Goal: Task Accomplishment & Management: Manage account settings

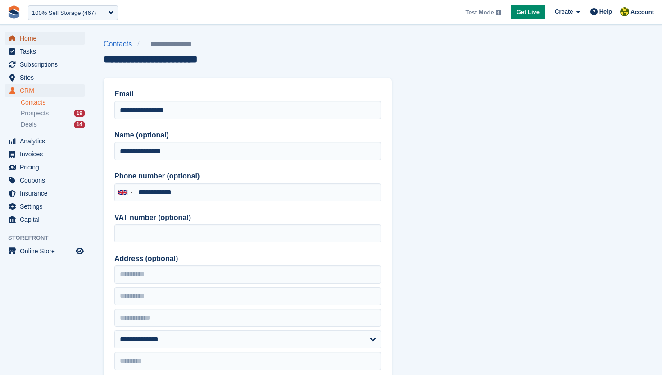
click at [42, 40] on span "Home" at bounding box center [47, 38] width 54 height 13
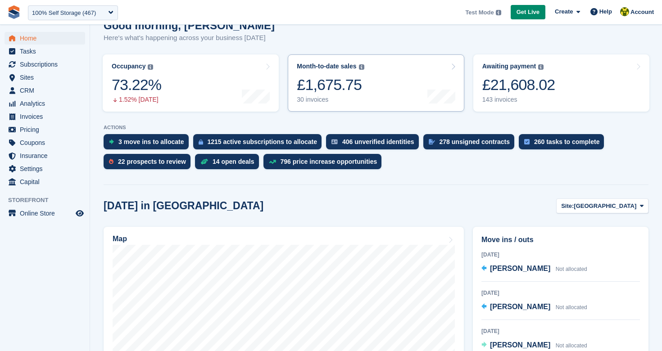
scroll to position [94, 0]
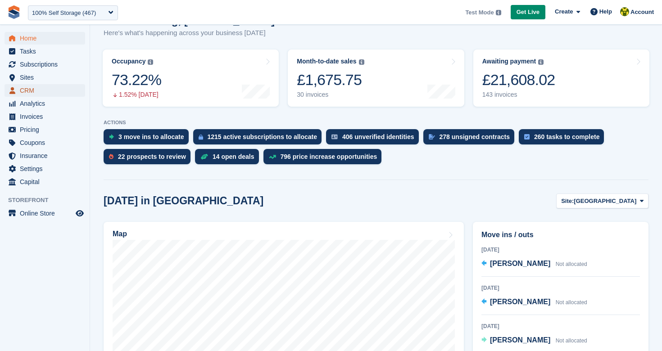
click at [34, 89] on span "CRM" at bounding box center [47, 90] width 54 height 13
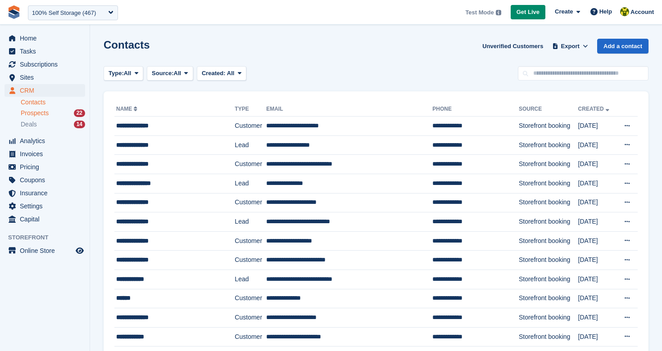
click at [42, 116] on span "Prospects" at bounding box center [35, 113] width 28 height 9
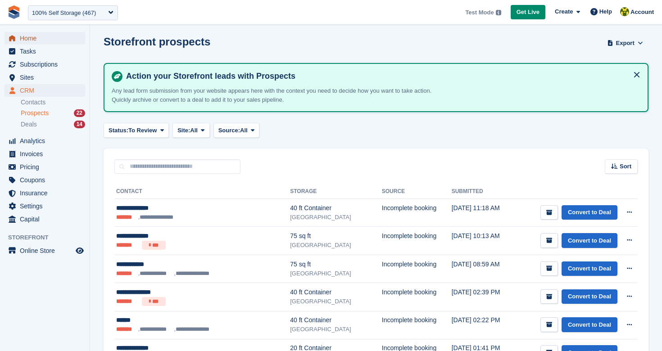
scroll to position [4, 0]
click at [38, 37] on span "Home" at bounding box center [47, 38] width 54 height 13
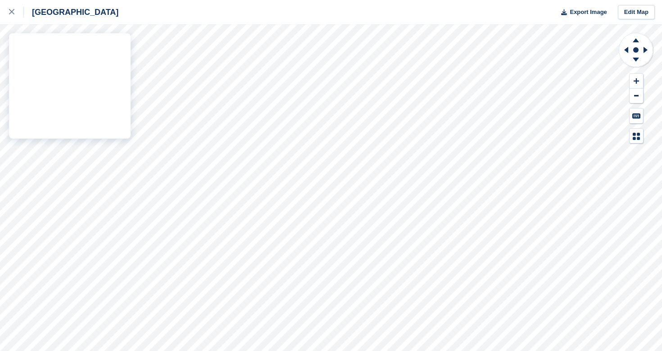
click at [130, 122] on div "Nottingham Export Image Edit Map" at bounding box center [331, 175] width 662 height 351
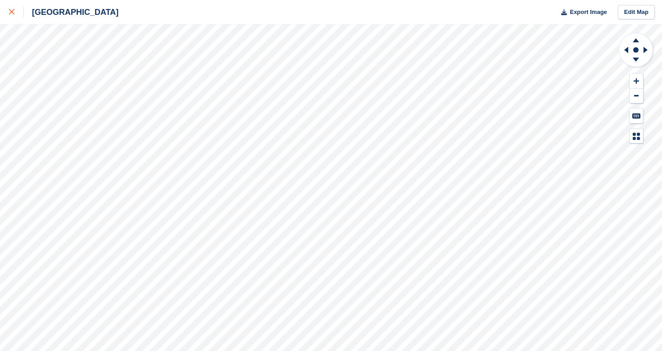
click at [14, 12] on icon at bounding box center [11, 11] width 5 height 5
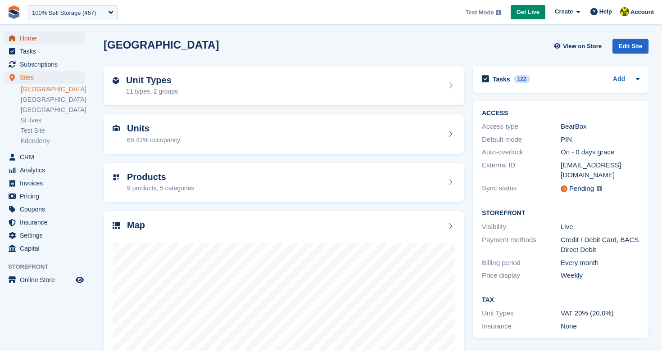
click at [45, 37] on span "Home" at bounding box center [47, 38] width 54 height 13
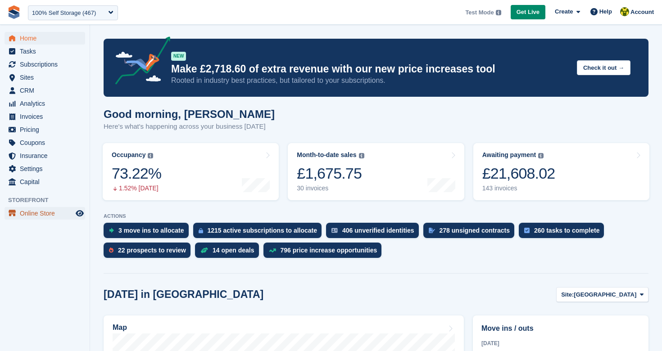
click at [44, 214] on span "Online Store" at bounding box center [47, 213] width 54 height 13
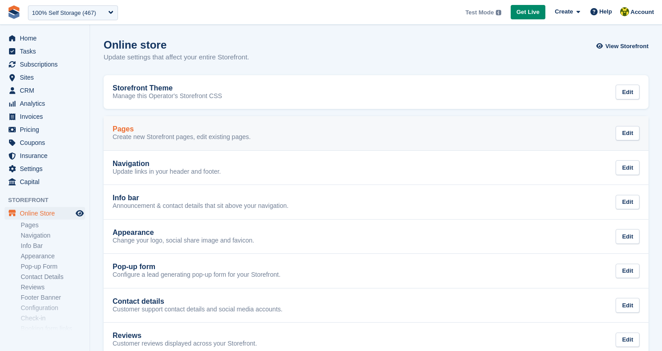
click at [194, 136] on p "Create new Storefront pages, edit existing pages." at bounding box center [182, 137] width 138 height 8
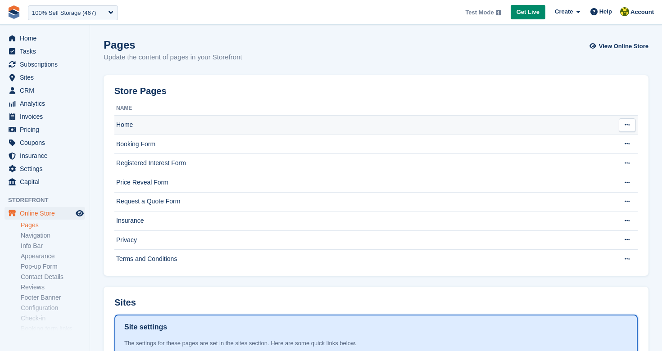
click at [196, 132] on td "Home" at bounding box center [362, 125] width 497 height 19
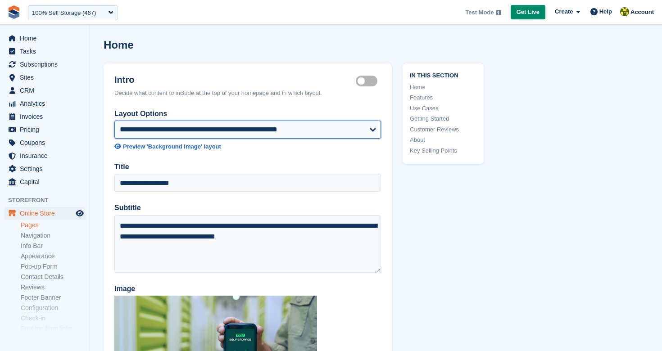
click at [293, 132] on select "**********" at bounding box center [247, 130] width 267 height 18
click at [114, 121] on select "**********" at bounding box center [247, 130] width 267 height 18
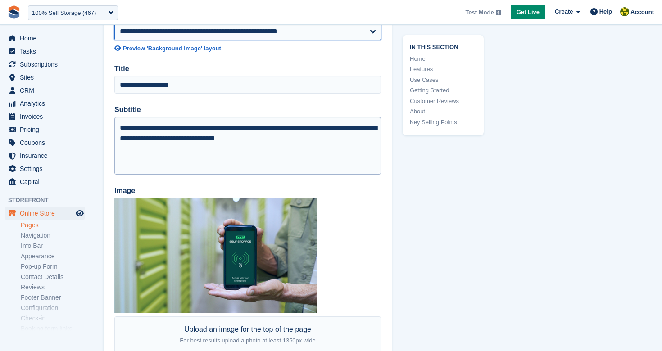
scroll to position [83, 0]
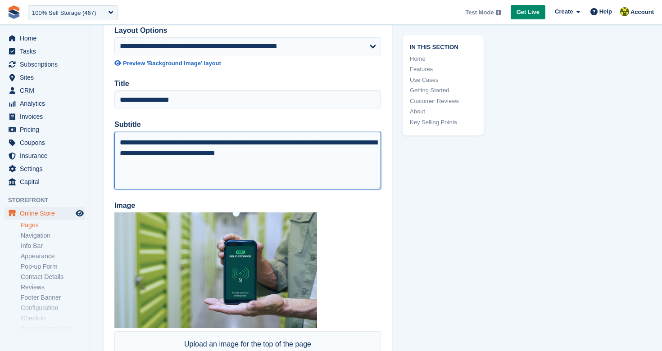
click at [298, 153] on textarea "**********" at bounding box center [247, 161] width 267 height 58
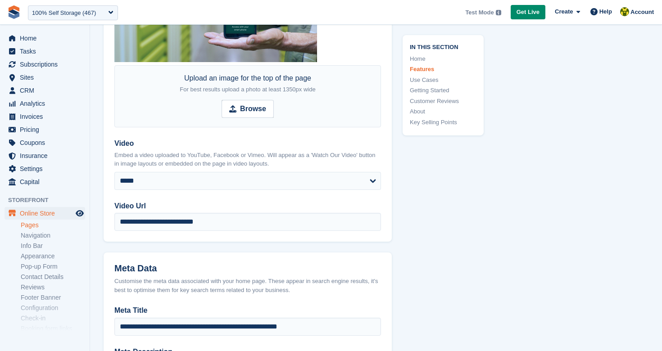
scroll to position [0, 0]
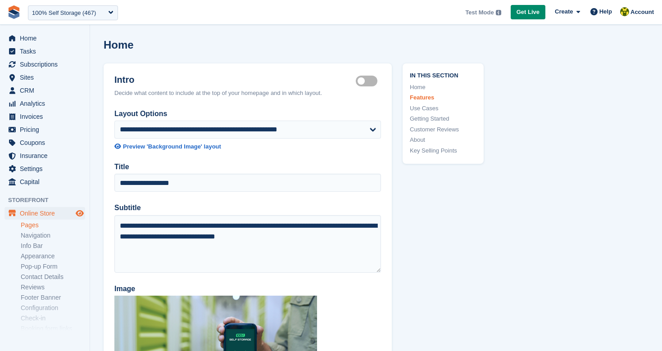
click at [79, 214] on icon "Preview store" at bounding box center [80, 213] width 8 height 7
click at [45, 43] on span "Home" at bounding box center [47, 38] width 54 height 13
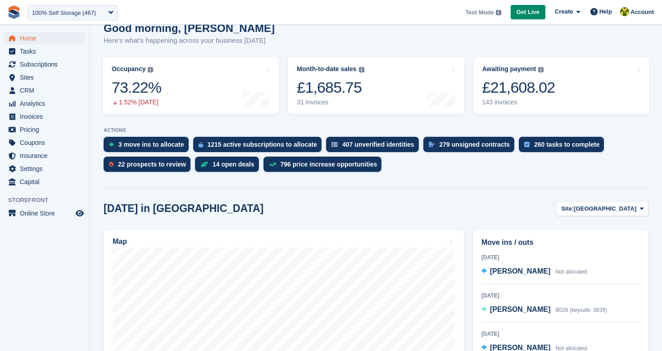
scroll to position [82, 0]
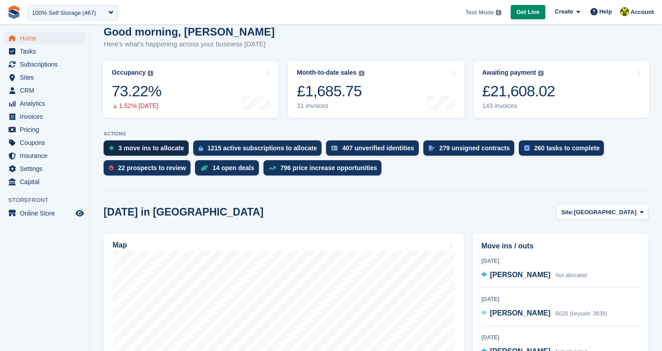
click at [142, 149] on div "3 move ins to allocate" at bounding box center [151, 148] width 66 height 7
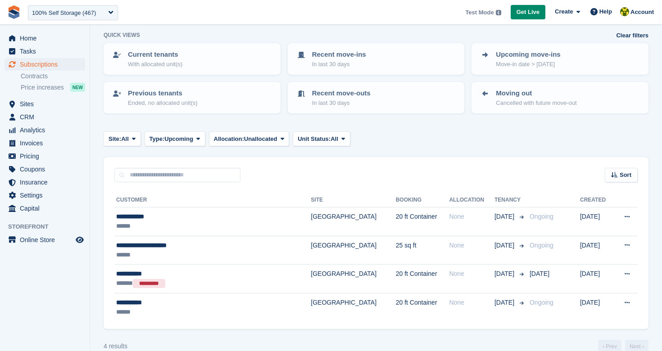
scroll to position [58, 0]
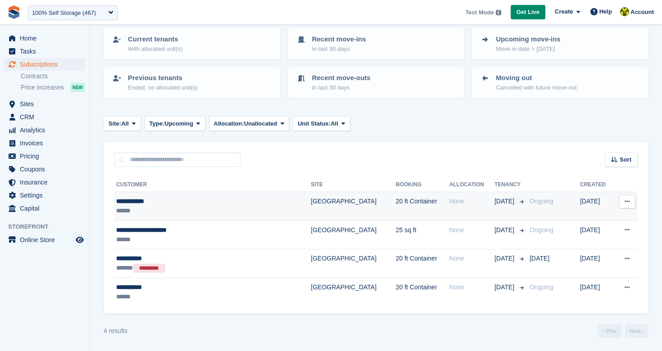
click at [148, 202] on div "**********" at bounding box center [191, 201] width 150 height 9
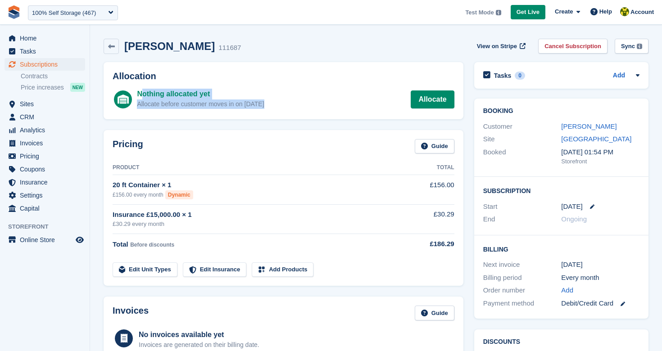
drag, startPoint x: 275, startPoint y: 106, endPoint x: 282, endPoint y: 90, distance: 17.2
click at [140, 94] on div "Nothing allocated yet Allocate before customer moves in on [DATE] Allocate" at bounding box center [295, 100] width 317 height 22
click at [284, 91] on div "Nothing allocated yet Allocate before customer moves in on [DATE] Allocate" at bounding box center [295, 100] width 317 height 22
click at [421, 103] on link "Allocate" at bounding box center [432, 100] width 43 height 18
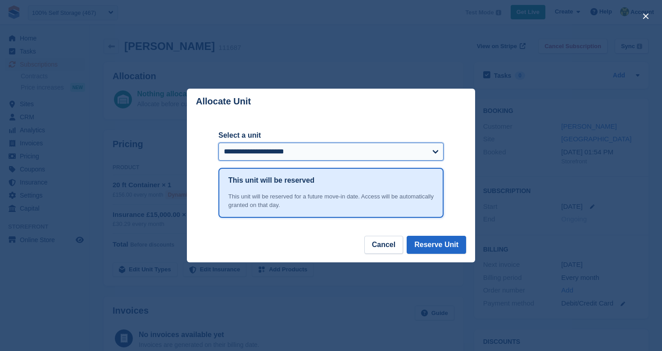
click at [291, 156] on select "**********" at bounding box center [330, 152] width 225 height 18
click at [218, 143] on select "**********" at bounding box center [330, 152] width 225 height 18
click at [357, 159] on select "**********" at bounding box center [330, 152] width 225 height 18
select select "*****"
click at [218, 143] on select "**********" at bounding box center [330, 152] width 225 height 18
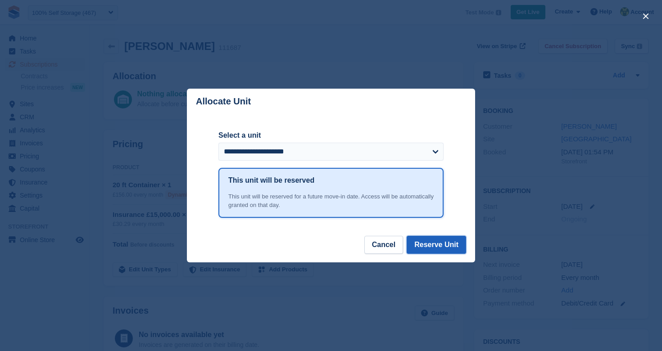
click at [452, 250] on button "Reserve Unit" at bounding box center [436, 245] width 59 height 18
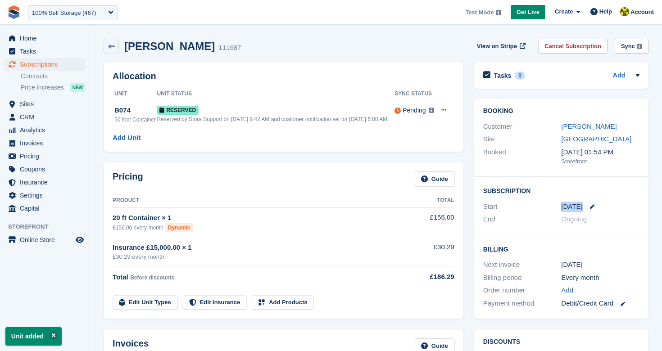
drag, startPoint x: 552, startPoint y: 208, endPoint x: 606, endPoint y: 209, distance: 54.1
click at [609, 209] on div "Start 17 Oct" at bounding box center [561, 206] width 156 height 13
click at [592, 208] on icon at bounding box center [592, 207] width 5 height 5
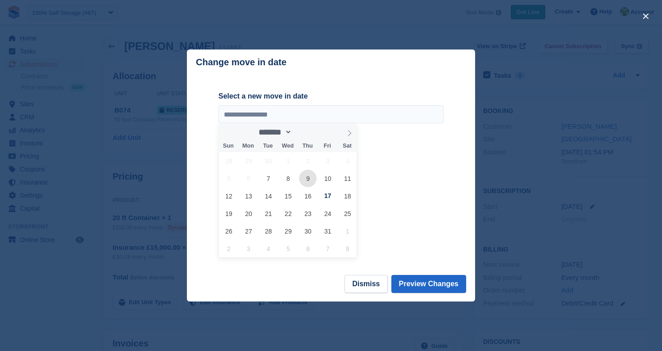
click at [303, 180] on span "9" at bounding box center [308, 179] width 18 height 18
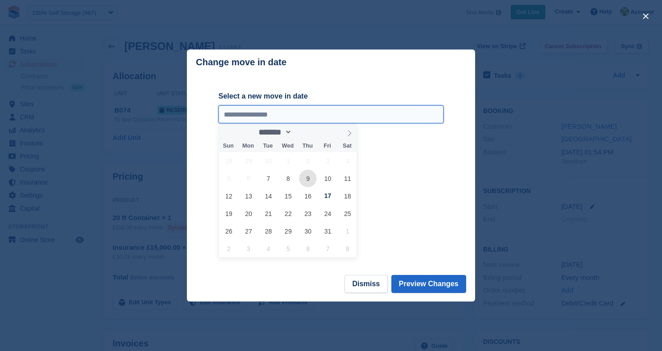
type input "**********"
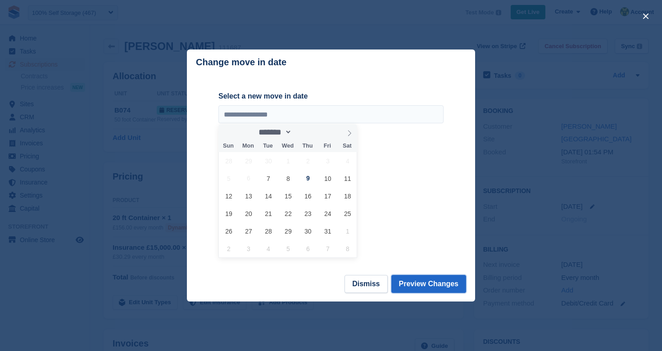
click at [430, 284] on button "Preview Changes" at bounding box center [428, 284] width 75 height 18
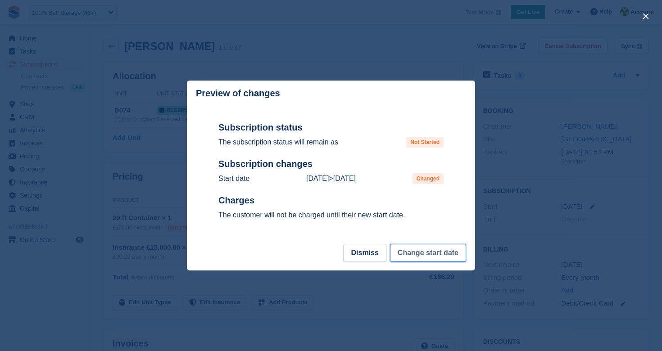
click at [437, 254] on button "Change start date" at bounding box center [428, 253] width 76 height 18
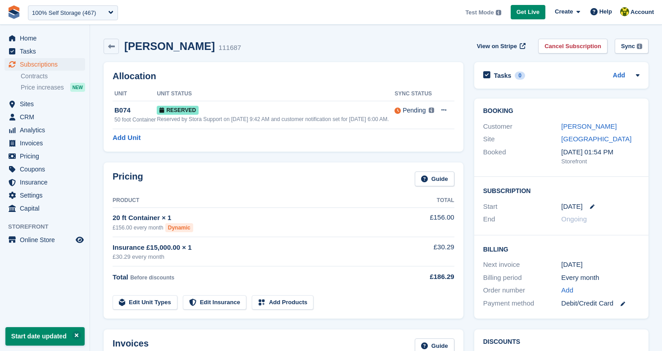
drag, startPoint x: 584, startPoint y: 266, endPoint x: 564, endPoint y: 268, distance: 19.5
click at [561, 267] on div "Next invoice 9 Oct" at bounding box center [561, 265] width 156 height 13
click at [470, 289] on div "Booking Customer David Hughes Site Nottingham Booked 1 Oct, 01:54 PM Storefront…" at bounding box center [561, 208] width 185 height 231
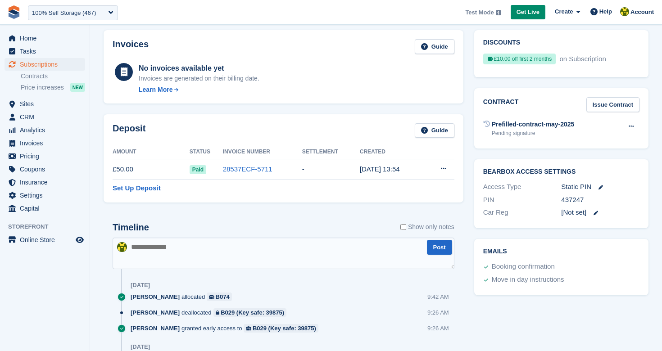
scroll to position [447, 0]
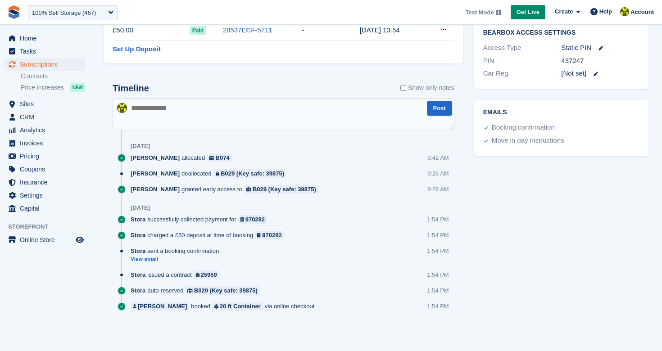
drag, startPoint x: 328, startPoint y: 305, endPoint x: 127, endPoint y: 158, distance: 249.0
click at [127, 158] on div "Timeline Show only notes Post Today Rob Sweeney allocated B074 9:42 AM Laura Ca…" at bounding box center [284, 200] width 342 height 235
click at [374, 290] on div "Stora auto-reserved B029 (Key safe: 39875) 1:54 PM" at bounding box center [293, 294] width 324 height 16
click at [144, 258] on link "View email" at bounding box center [177, 260] width 93 height 8
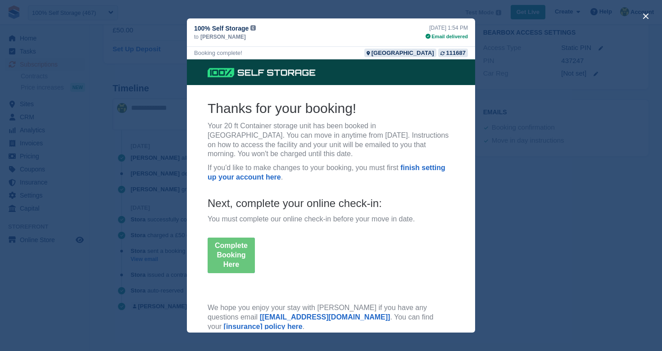
click at [177, 154] on div "close" at bounding box center [331, 175] width 662 height 351
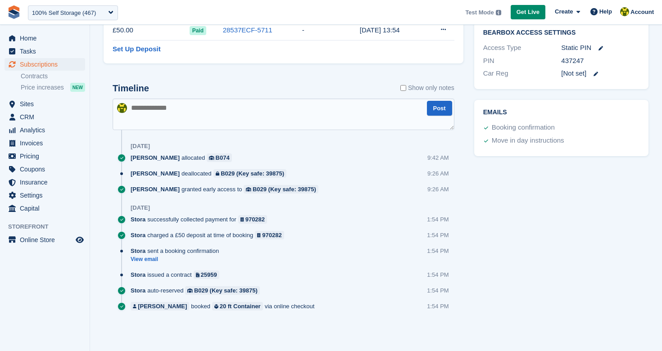
click at [201, 117] on textarea at bounding box center [284, 115] width 342 height 32
type textarea "**********"
click at [441, 110] on button "Post" at bounding box center [439, 108] width 25 height 15
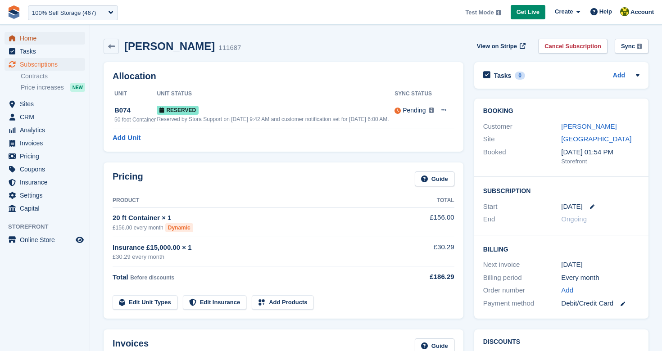
click at [47, 39] on span "Home" at bounding box center [47, 38] width 54 height 13
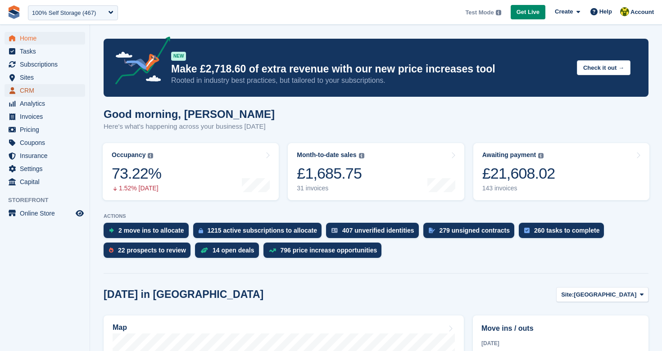
click at [41, 88] on span "CRM" at bounding box center [47, 90] width 54 height 13
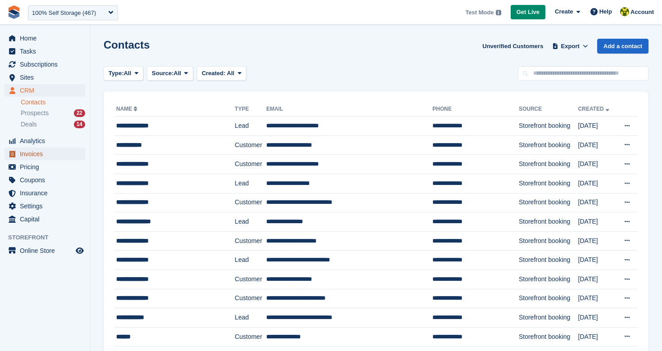
click at [39, 152] on span "Invoices" at bounding box center [47, 154] width 54 height 13
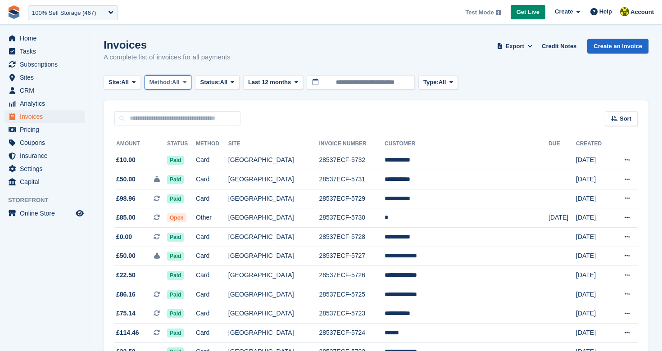
click at [180, 86] on span "All" at bounding box center [176, 82] width 8 height 9
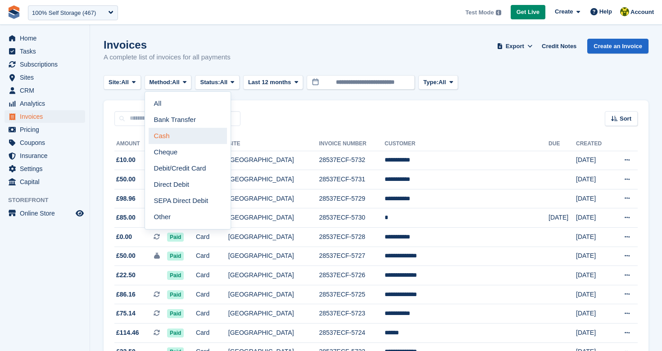
click at [183, 139] on link "Cash" at bounding box center [188, 136] width 78 height 16
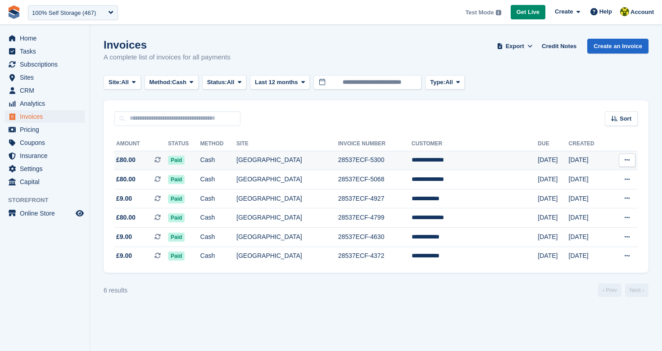
click at [441, 161] on td "**********" at bounding box center [475, 160] width 127 height 19
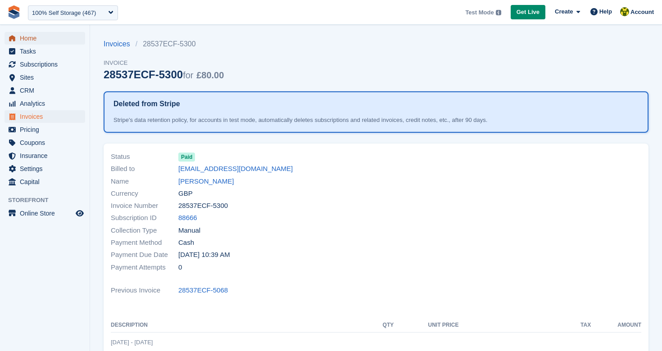
click at [30, 40] on span "Home" at bounding box center [47, 38] width 54 height 13
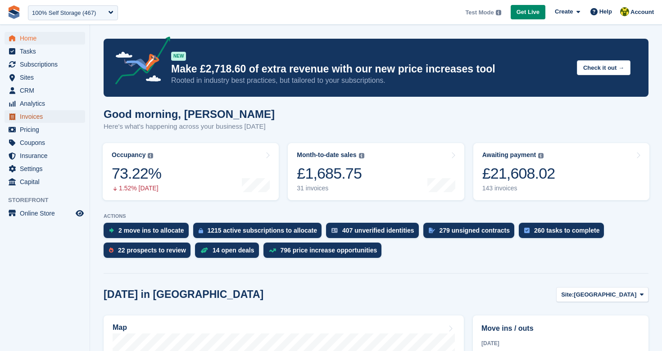
click at [55, 118] on span "Invoices" at bounding box center [47, 116] width 54 height 13
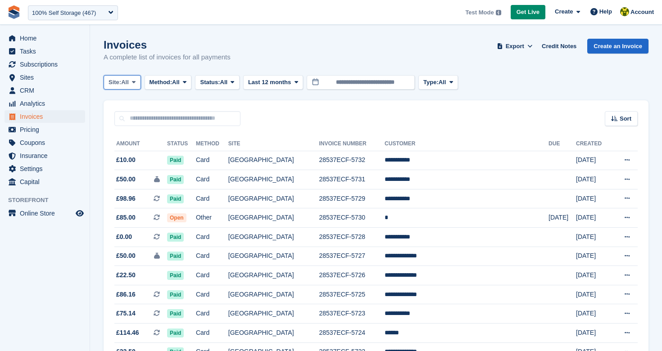
click at [134, 89] on button "Site: All" at bounding box center [122, 82] width 37 height 15
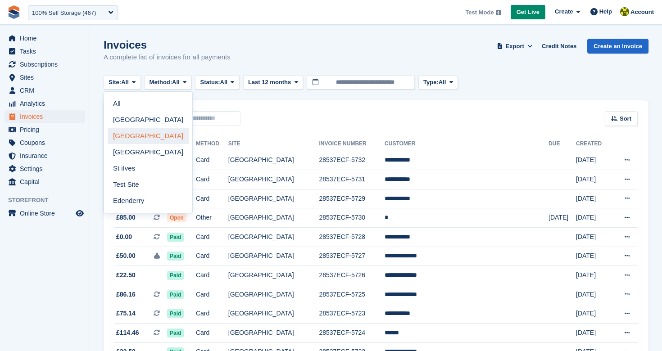
click at [139, 135] on link "[GEOGRAPHIC_DATA]" at bounding box center [148, 136] width 81 height 16
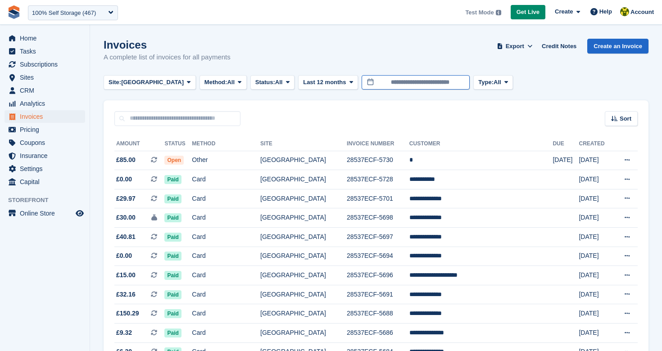
click at [371, 83] on input "**********" at bounding box center [416, 82] width 108 height 15
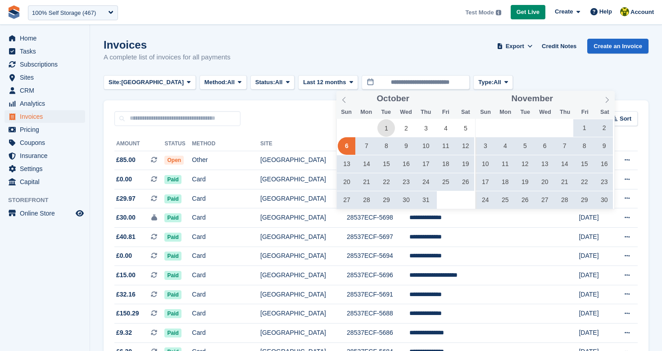
click at [383, 126] on span "1" at bounding box center [386, 128] width 18 height 18
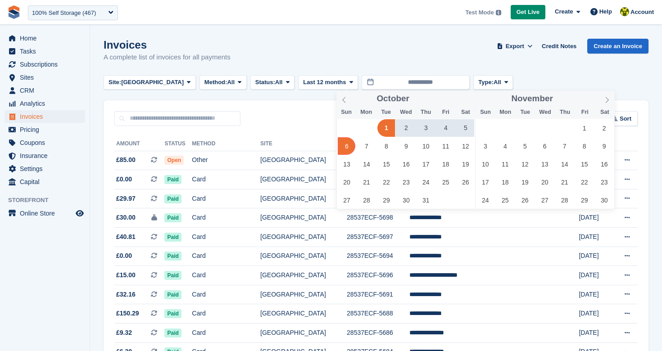
click at [350, 149] on span "6" at bounding box center [347, 146] width 18 height 18
type input "**********"
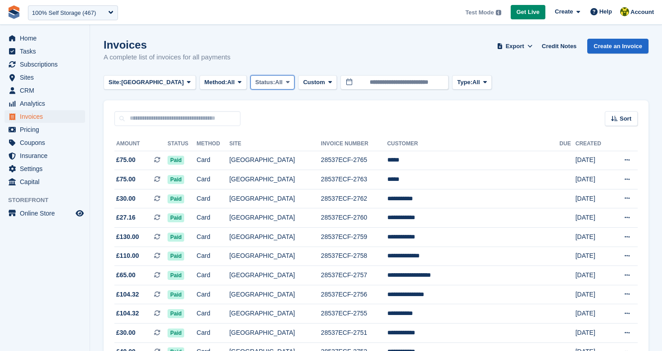
click at [255, 84] on span "Status:" at bounding box center [265, 82] width 20 height 9
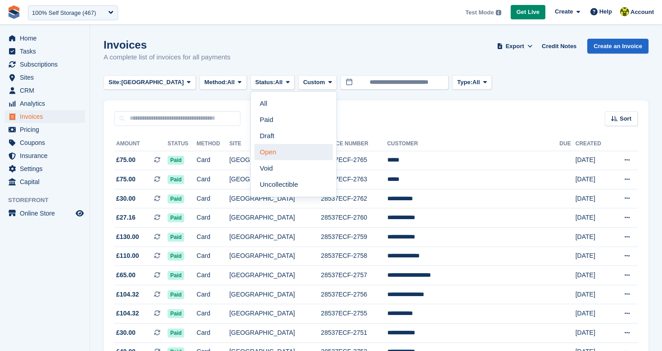
click at [262, 148] on link "Open" at bounding box center [294, 152] width 78 height 16
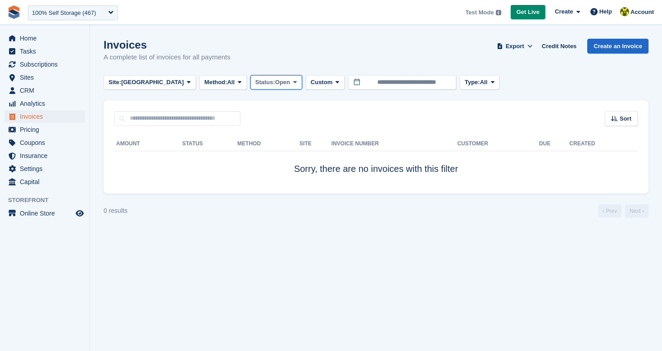
click at [275, 84] on span "Open" at bounding box center [282, 82] width 15 height 9
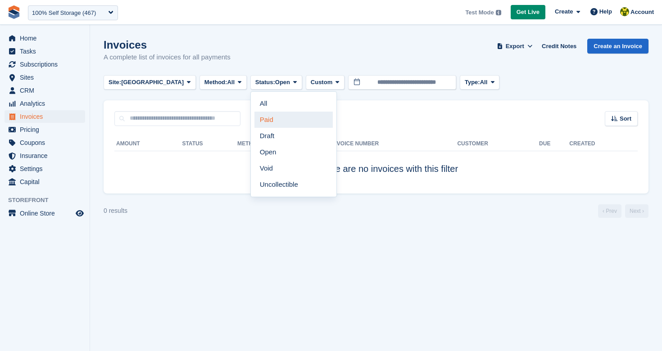
click at [260, 119] on link "Paid" at bounding box center [294, 120] width 78 height 16
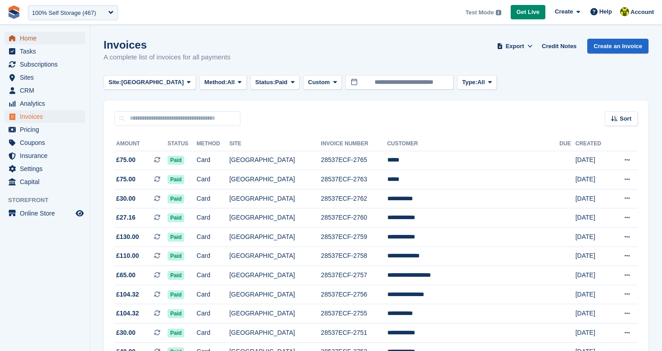
click at [41, 42] on span "Home" at bounding box center [47, 38] width 54 height 13
